Goal: Find specific page/section: Find specific page/section

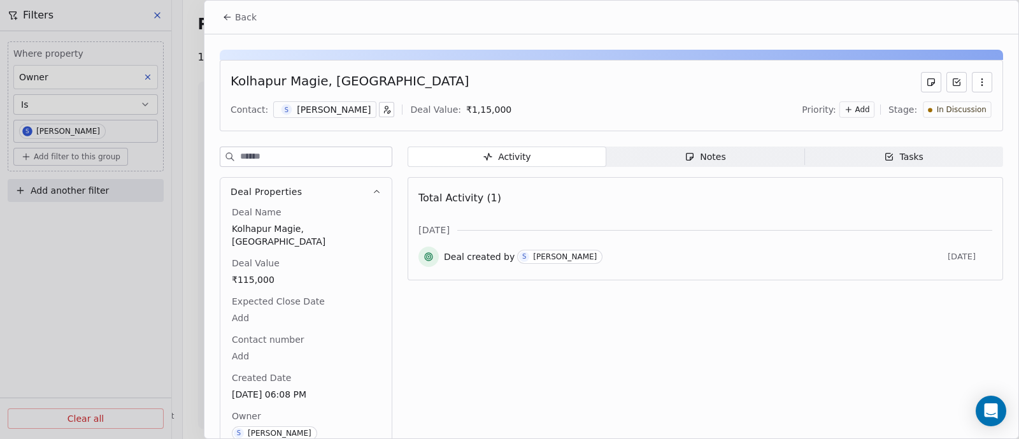
scroll to position [28, 0]
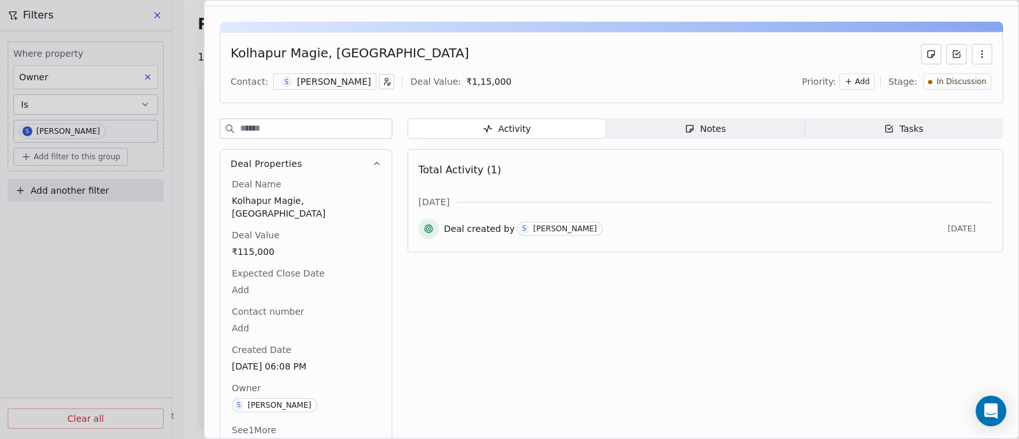
click at [865, 130] on span "Tasks Tasks" at bounding box center [904, 128] width 199 height 20
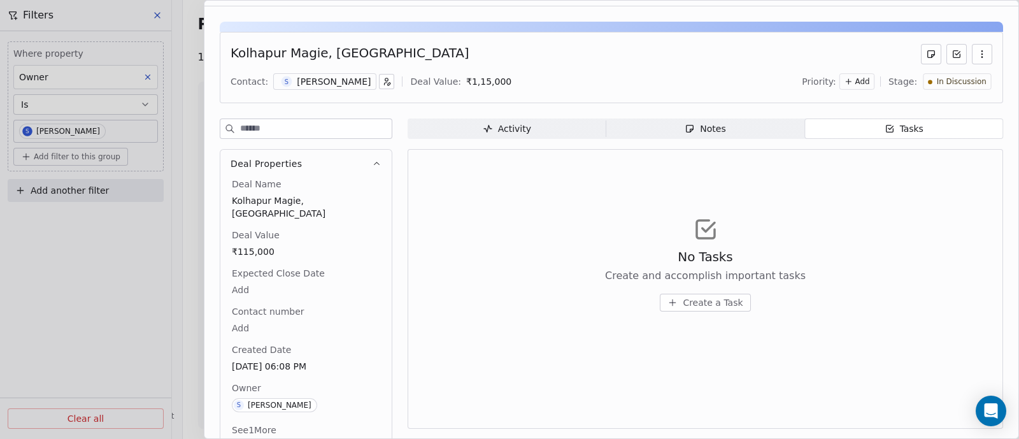
click at [485, 133] on div "Activity" at bounding box center [507, 128] width 48 height 13
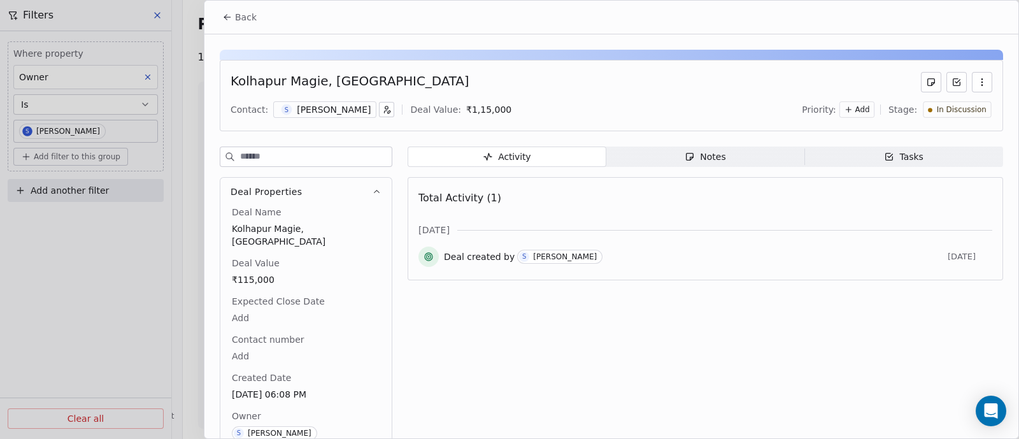
click at [247, 17] on span "Back" at bounding box center [246, 17] width 22 height 13
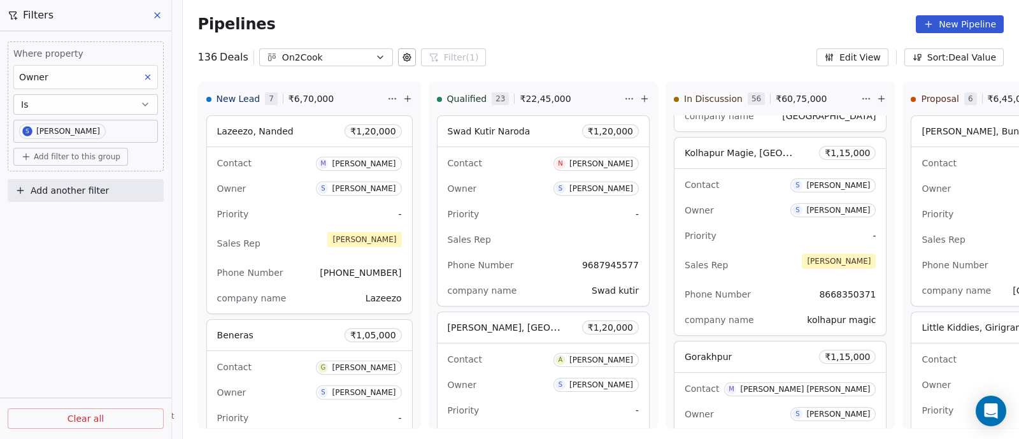
click at [860, 58] on button "Edit View" at bounding box center [853, 57] width 72 height 18
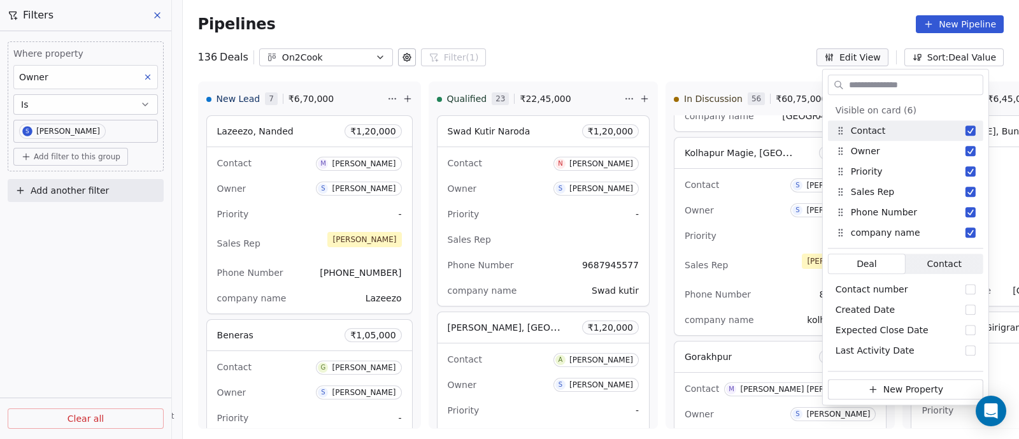
click at [729, 59] on div "136 Deals On2Cook Filter (1) Filters Where property Owner Is S [PERSON_NAME] Ad…" at bounding box center [601, 57] width 836 height 18
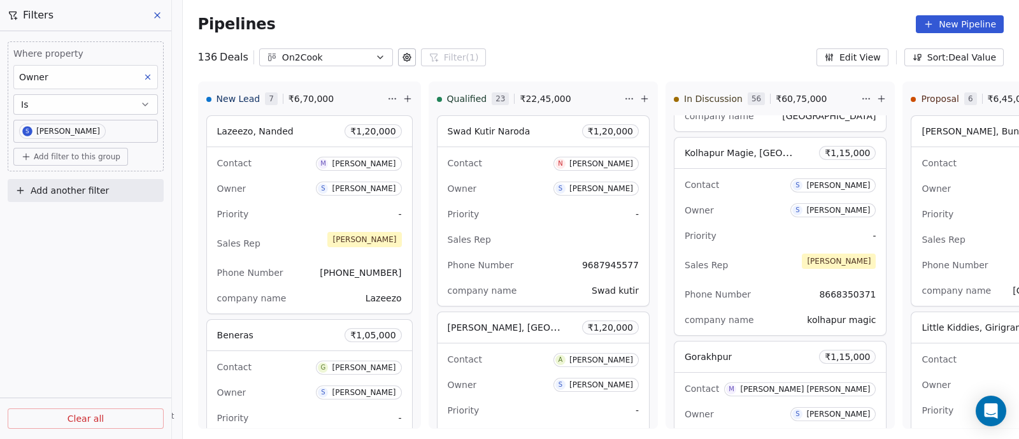
click at [162, 16] on button at bounding box center [157, 15] width 19 height 18
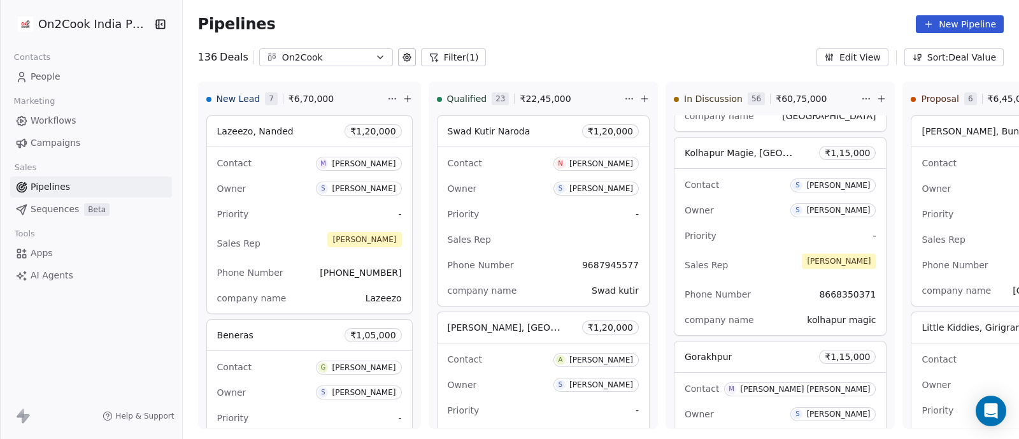
click at [644, 25] on div "Pipelines New Pipeline" at bounding box center [601, 24] width 806 height 18
click at [441, 54] on button "Filter (1)" at bounding box center [454, 57] width 66 height 18
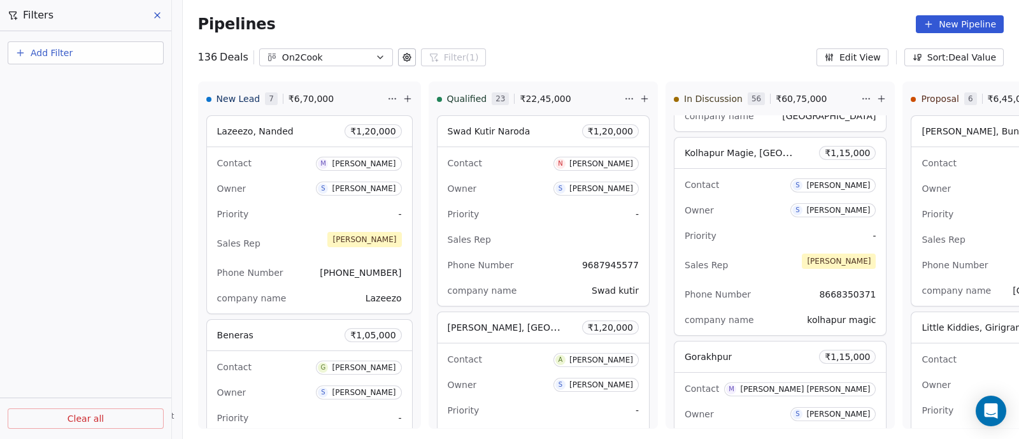
click at [41, 52] on span "Add Filter" at bounding box center [52, 53] width 42 height 13
click at [72, 84] on span "Deal properties" at bounding box center [55, 82] width 69 height 13
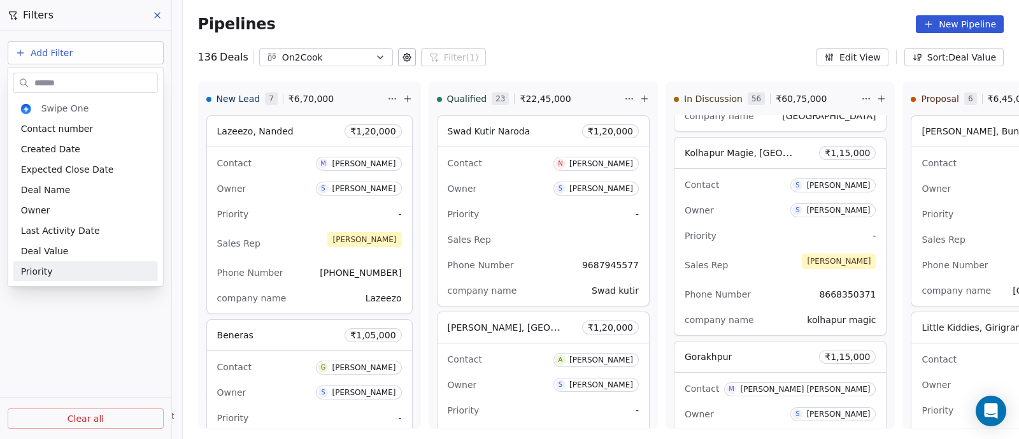
click at [108, 360] on html "On2Cook India Pvt. Ltd. Contacts People Marketing Workflows Campaigns Sales Pip…" at bounding box center [509, 219] width 1019 height 439
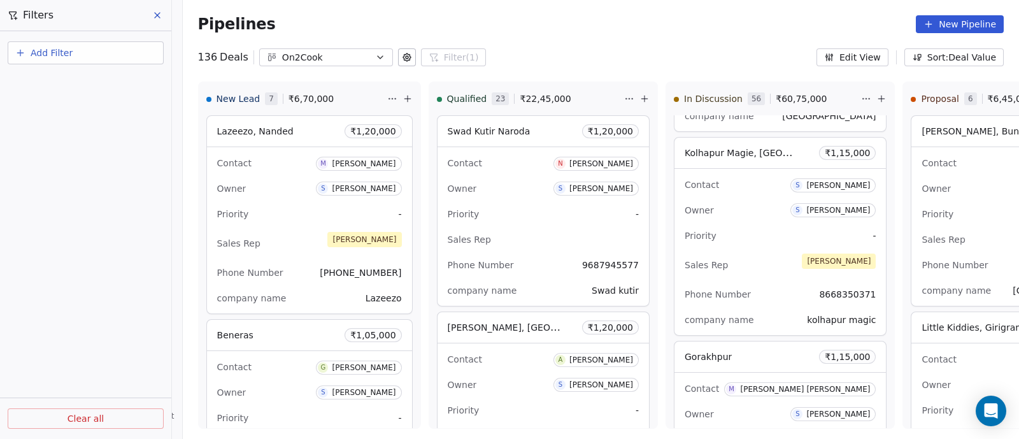
click at [375, 57] on icon "button" at bounding box center [380, 57] width 10 height 10
click at [54, 141] on html "On2Cook India Pvt. Ltd. Contacts People Marketing Workflows Campaigns Sales Pip…" at bounding box center [509, 219] width 1019 height 439
click at [163, 20] on button at bounding box center [157, 15] width 19 height 18
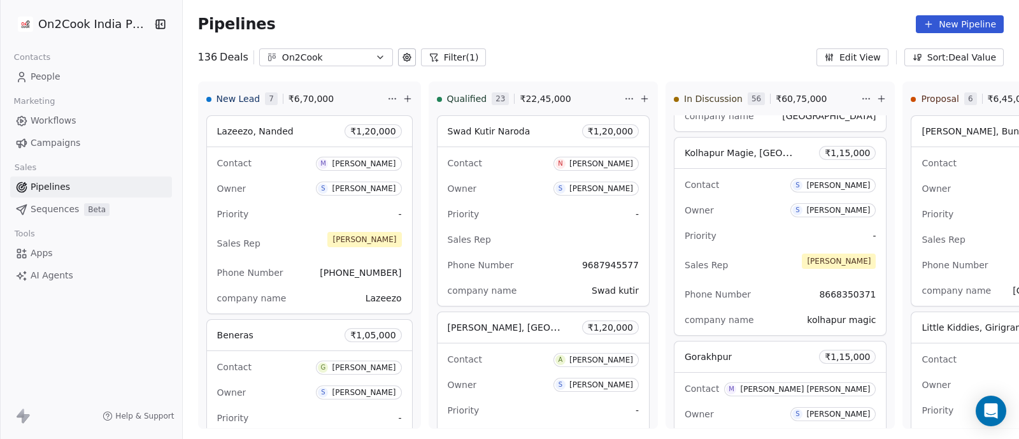
click at [47, 75] on span "People" at bounding box center [46, 76] width 30 height 13
